Goal: Browse casually: Explore the website without a specific task or goal

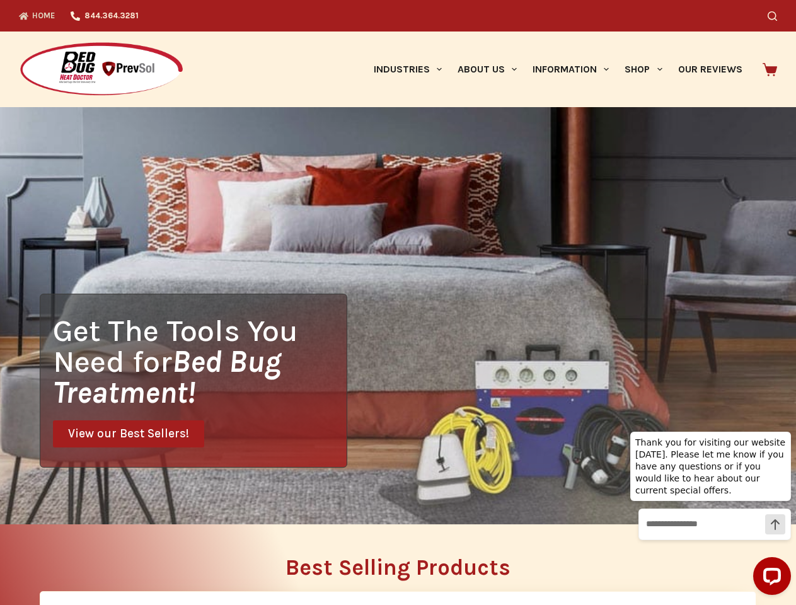
click at [398, 302] on div "Get The Tools You Need for Bed Bug Treatment! View our Best Sellers!" at bounding box center [398, 315] width 796 height 417
click at [777, 16] on icon "Search" at bounding box center [772, 15] width 9 height 9
click at [412, 69] on link "Industries" at bounding box center [408, 70] width 84 height 76
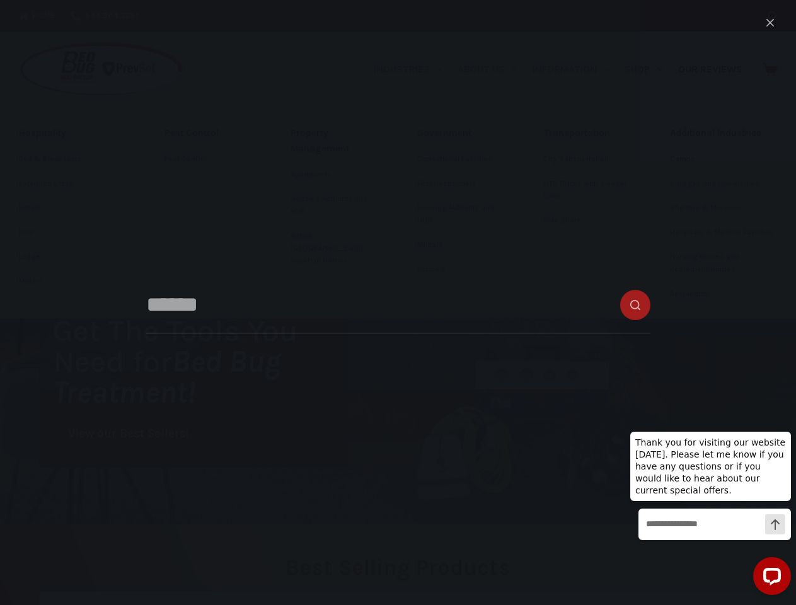
click at [492, 69] on link "About Us" at bounding box center [486, 70] width 75 height 76
click at [576, 69] on link "Information" at bounding box center [571, 70] width 92 height 76
click at [648, 69] on link "Shop" at bounding box center [643, 70] width 53 height 76
